Goal: Task Accomplishment & Management: Use online tool/utility

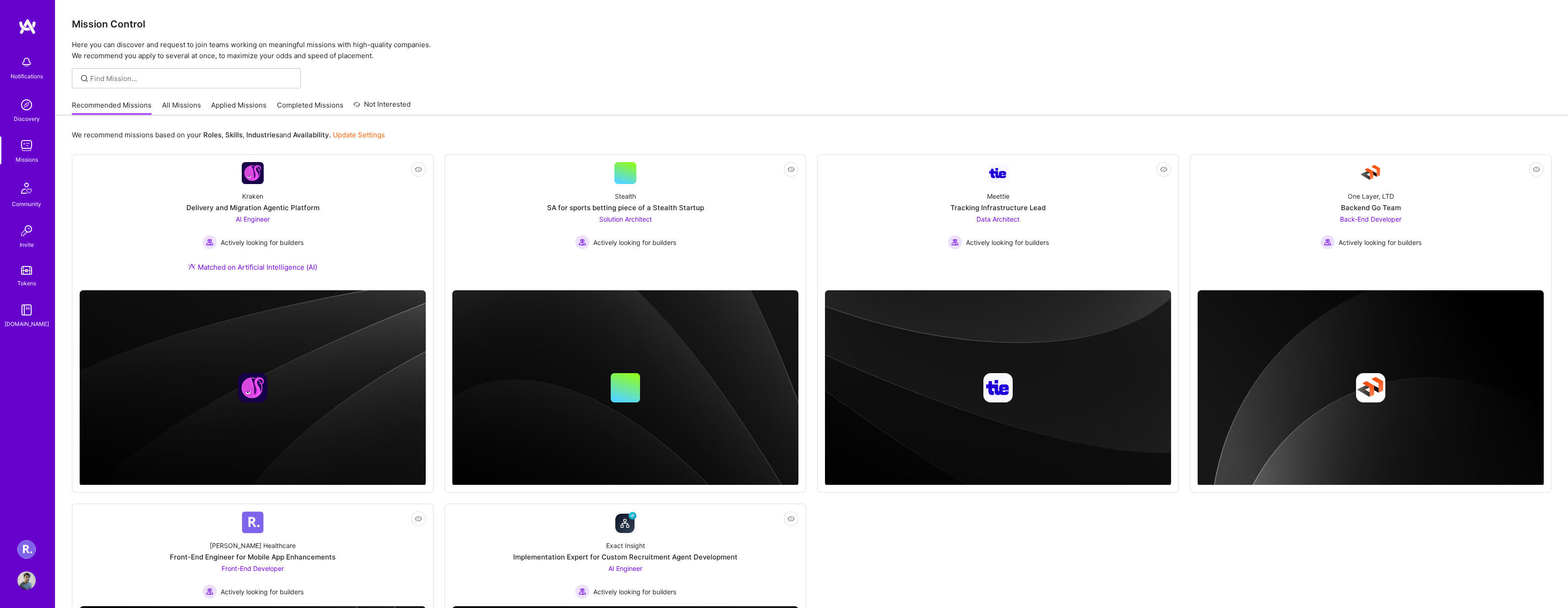
scroll to position [223, 0]
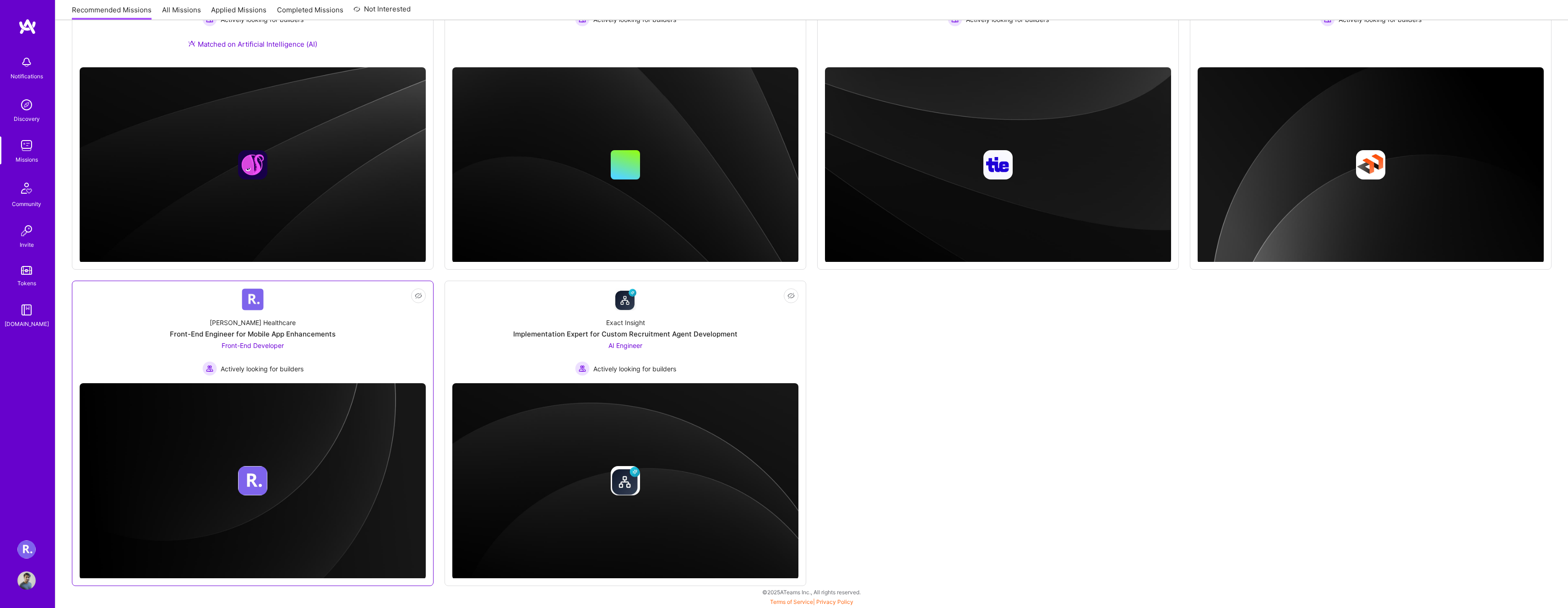
click at [339, 345] on div "[PERSON_NAME] Healthcare Front-End Engineer for Mobile App Enhancements Front-E…" at bounding box center [253, 343] width 346 height 66
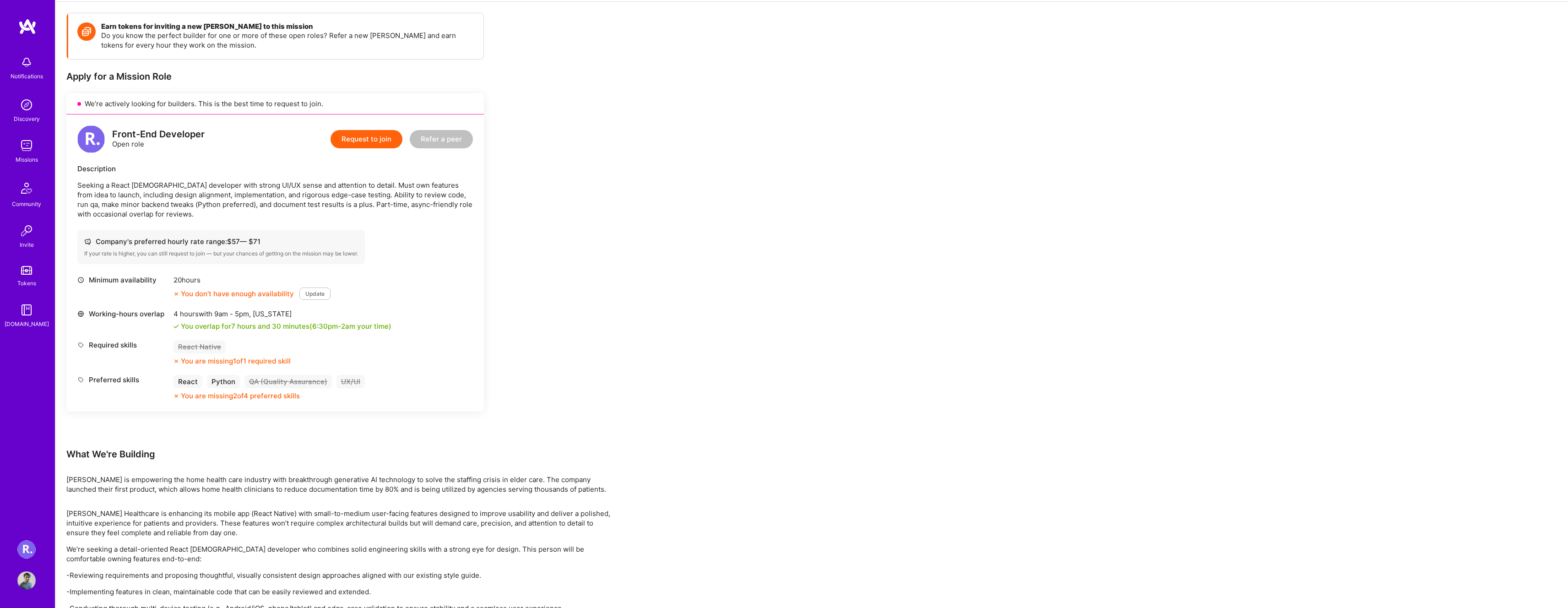
scroll to position [119, 0]
